Goal: Task Accomplishment & Management: Use online tool/utility

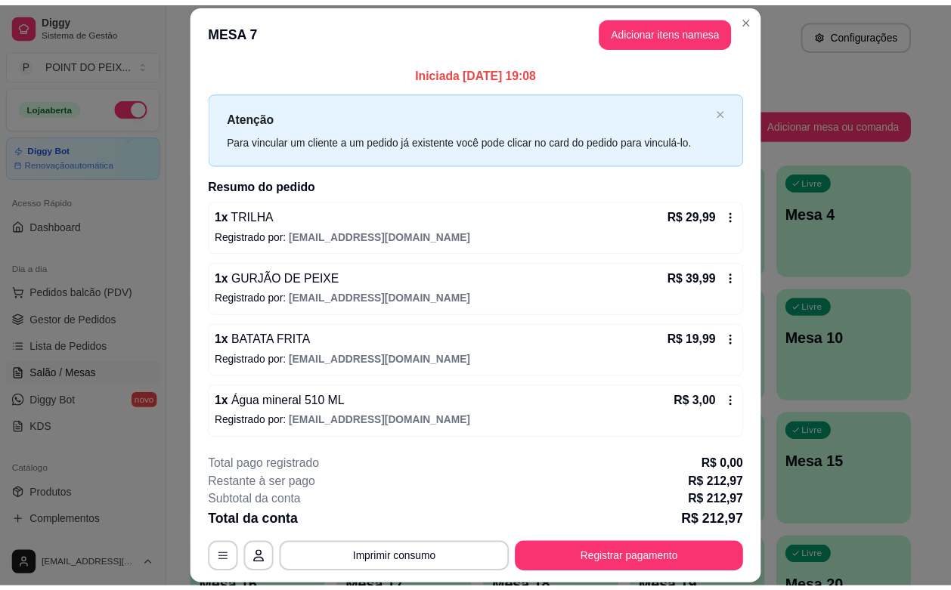
scroll to position [144, 0]
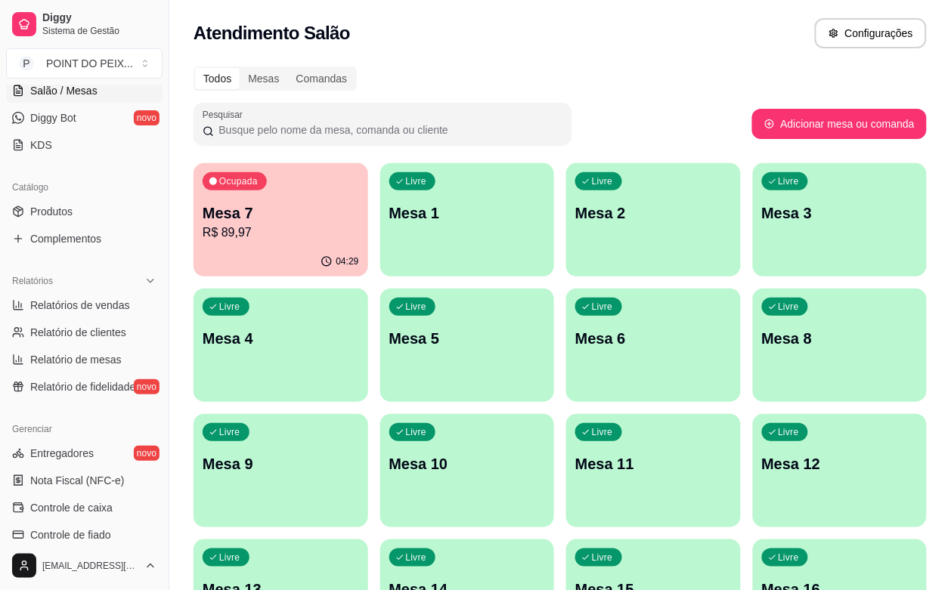
click at [270, 231] on p "R$ 89,97" at bounding box center [281, 233] width 156 height 18
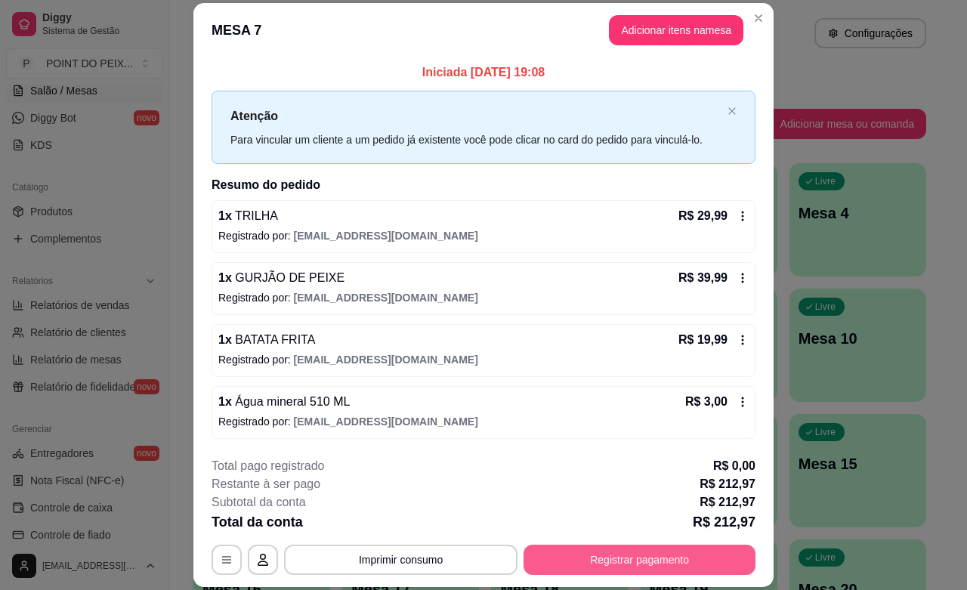
click at [637, 560] on button "Registrar pagamento" at bounding box center [640, 560] width 232 height 30
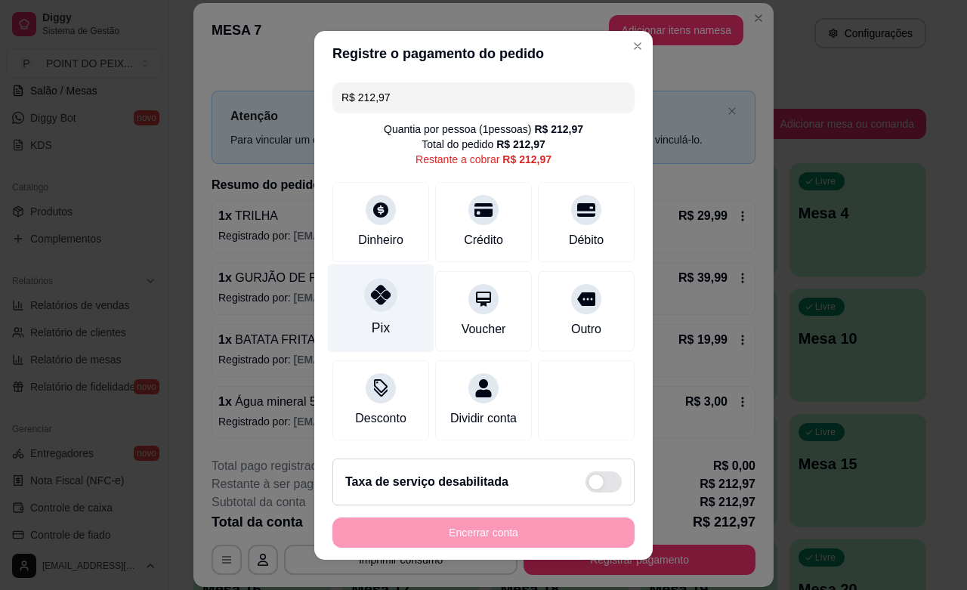
click at [372, 318] on div "Pix" at bounding box center [381, 328] width 18 height 20
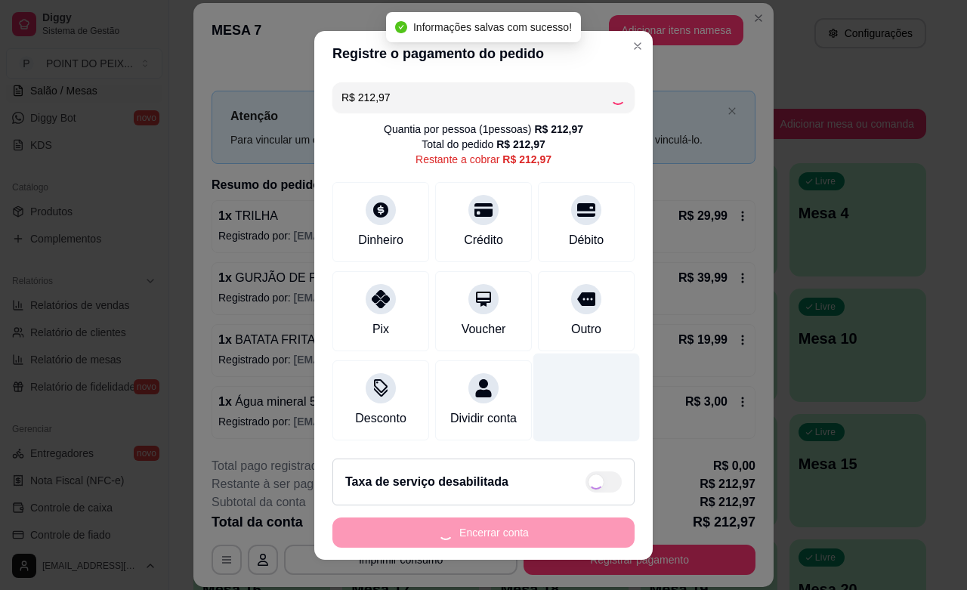
type input "R$ 0,00"
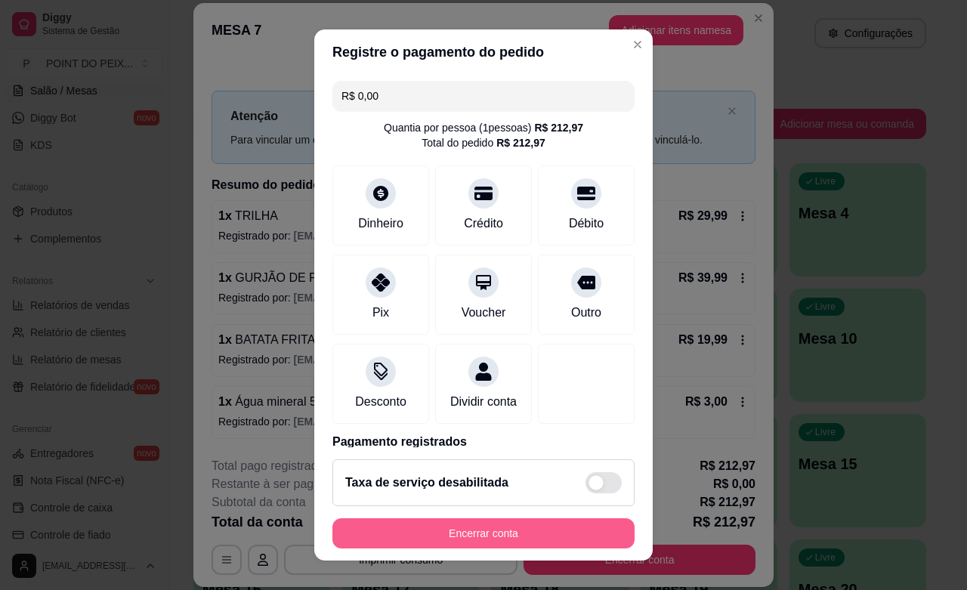
click at [548, 530] on button "Encerrar conta" at bounding box center [484, 533] width 302 height 30
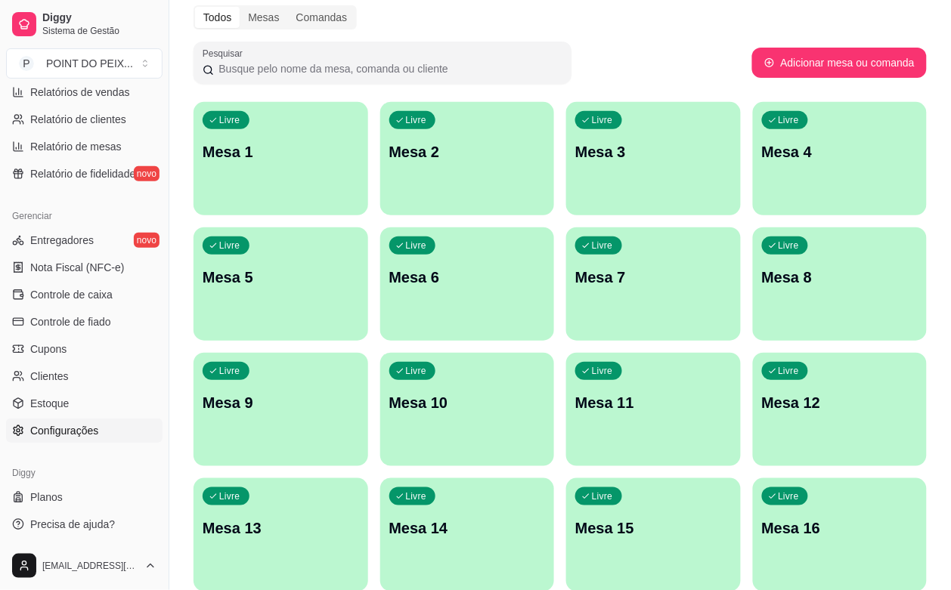
scroll to position [94, 0]
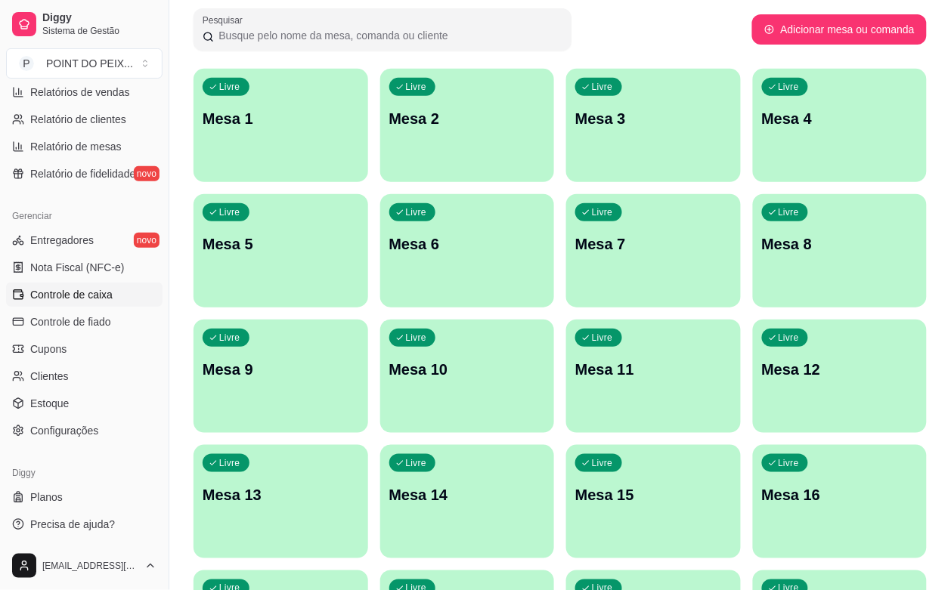
click at [83, 296] on span "Controle de caixa" at bounding box center [71, 294] width 82 height 15
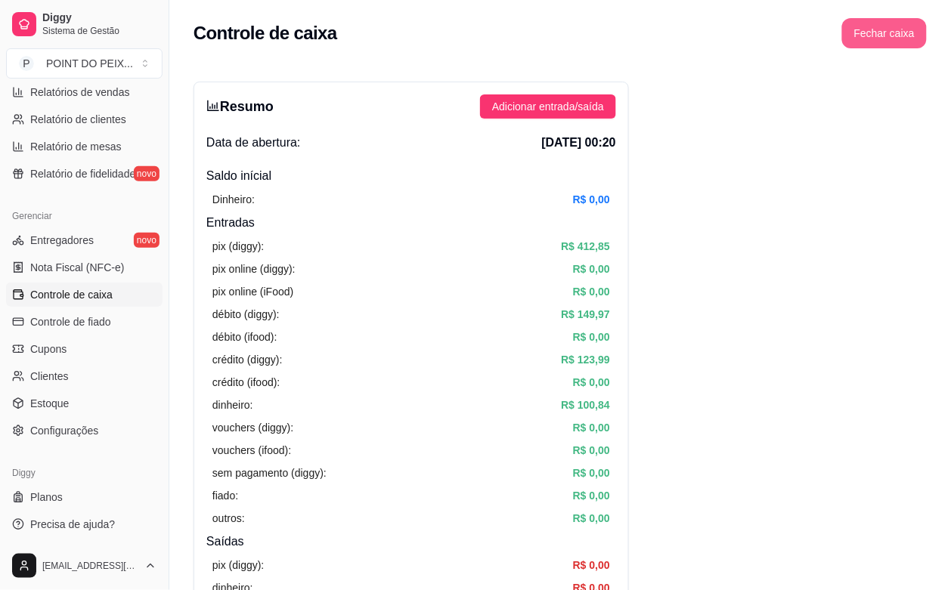
click at [888, 29] on button "Fechar caixa" at bounding box center [884, 33] width 85 height 30
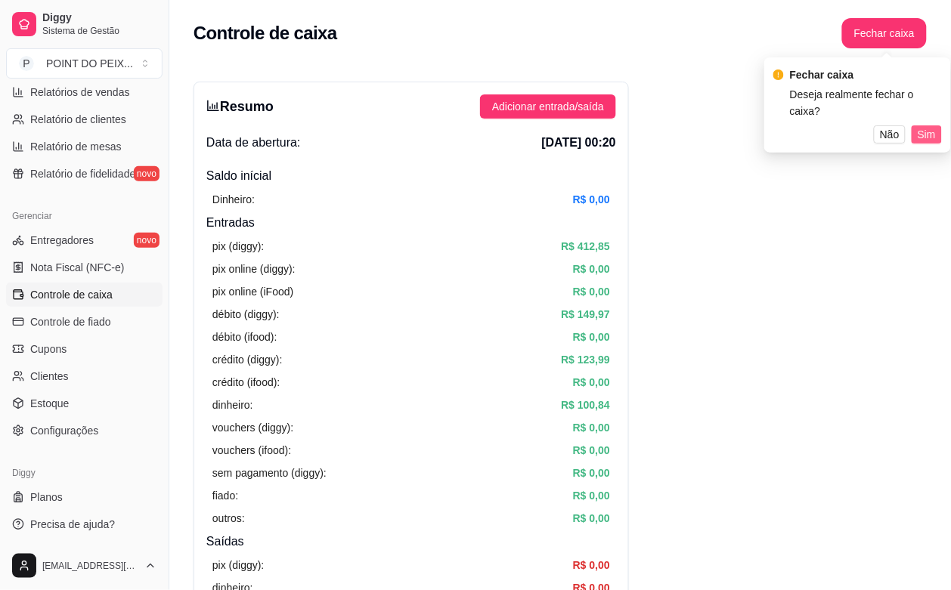
click at [927, 126] on span "Sim" at bounding box center [927, 134] width 18 height 17
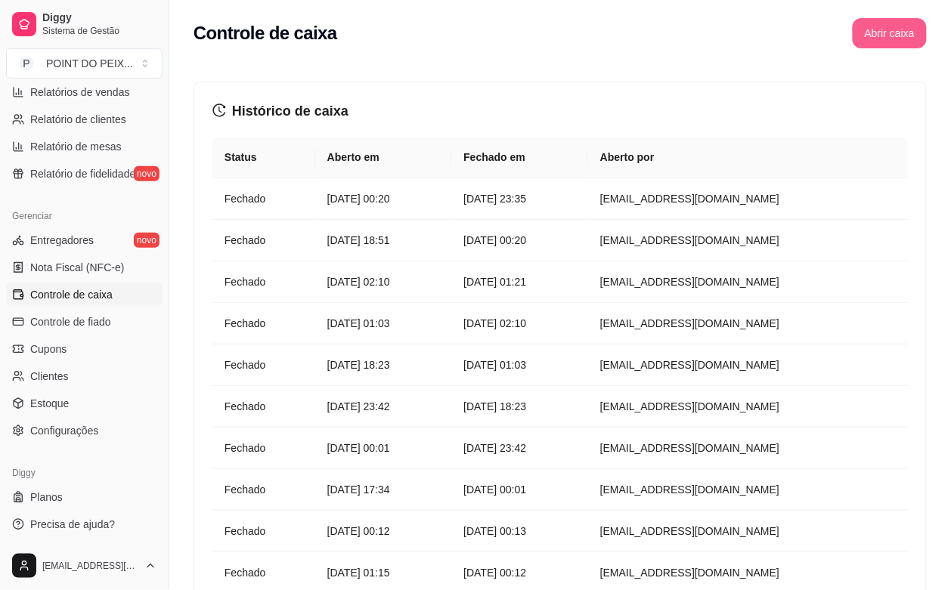
click at [896, 36] on button "Abrir caixa" at bounding box center [890, 33] width 74 height 30
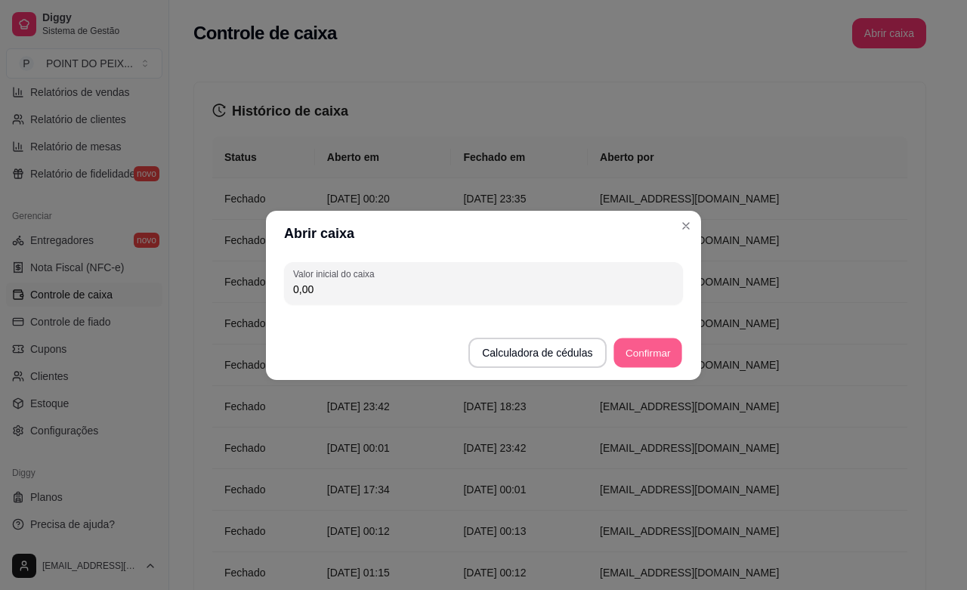
click at [650, 353] on button "Confirmar" at bounding box center [648, 352] width 69 height 29
